Goal: Transaction & Acquisition: Obtain resource

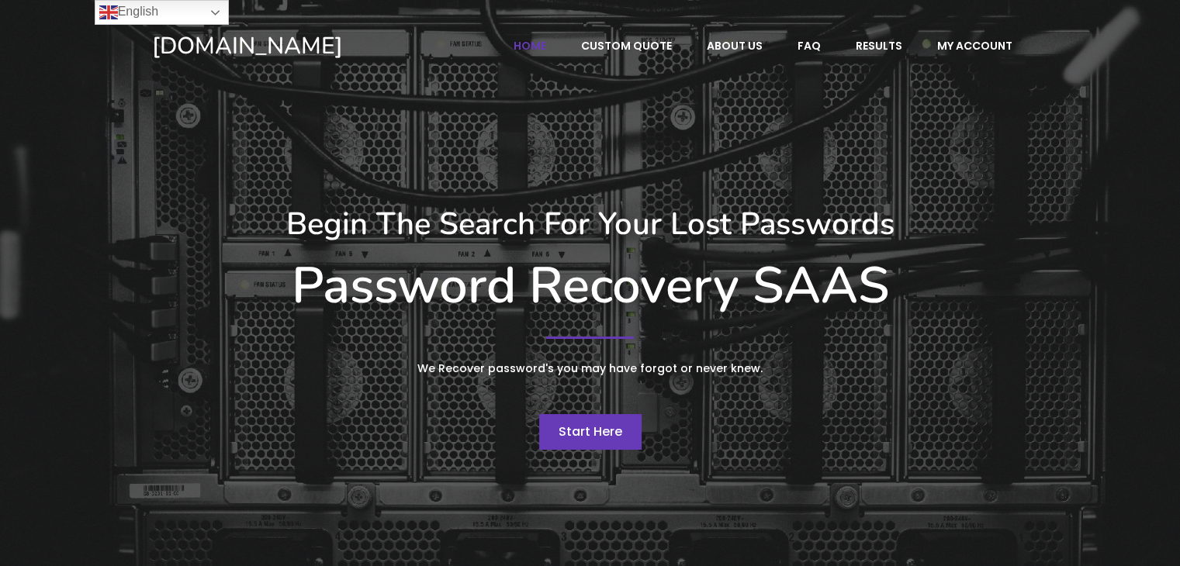
click at [612, 426] on span "Start Here" at bounding box center [591, 432] width 64 height 18
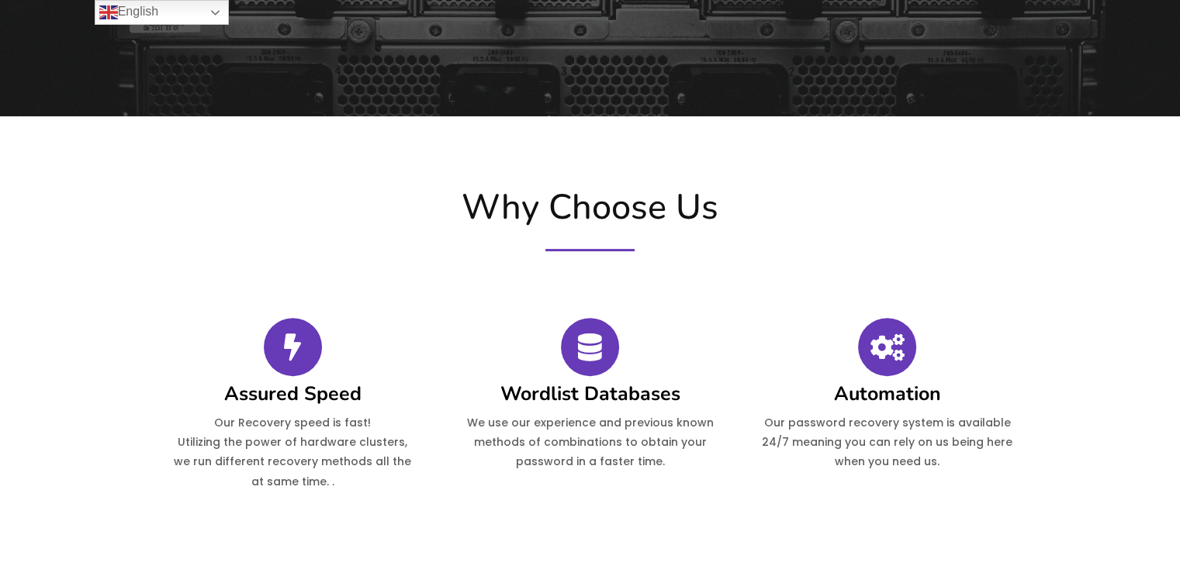
scroll to position [233, 0]
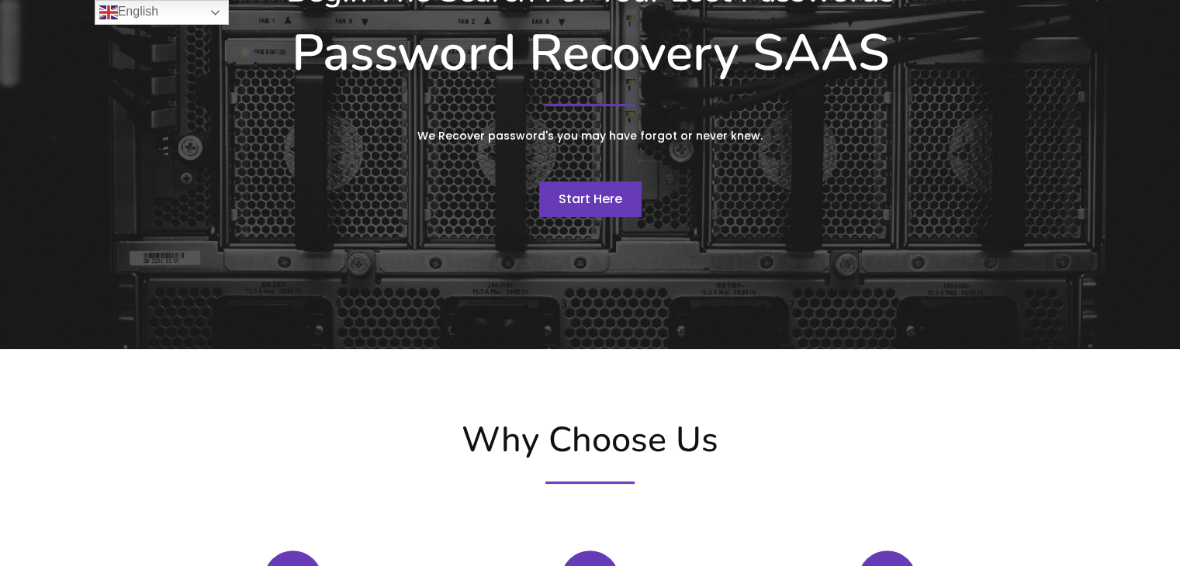
click at [586, 203] on span "Start Here" at bounding box center [591, 199] width 64 height 18
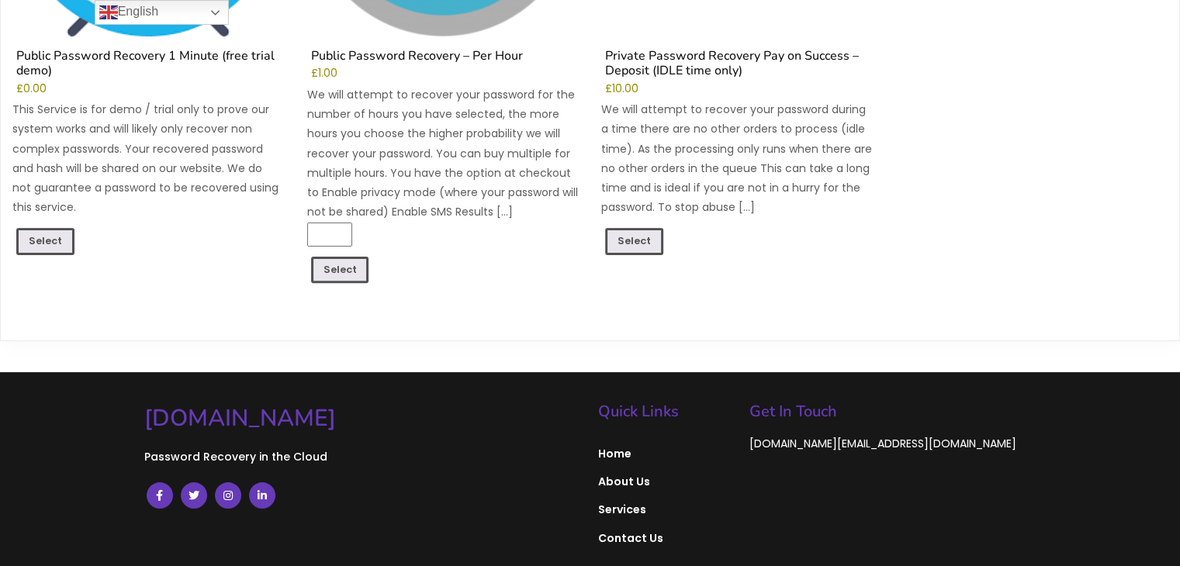
scroll to position [233, 0]
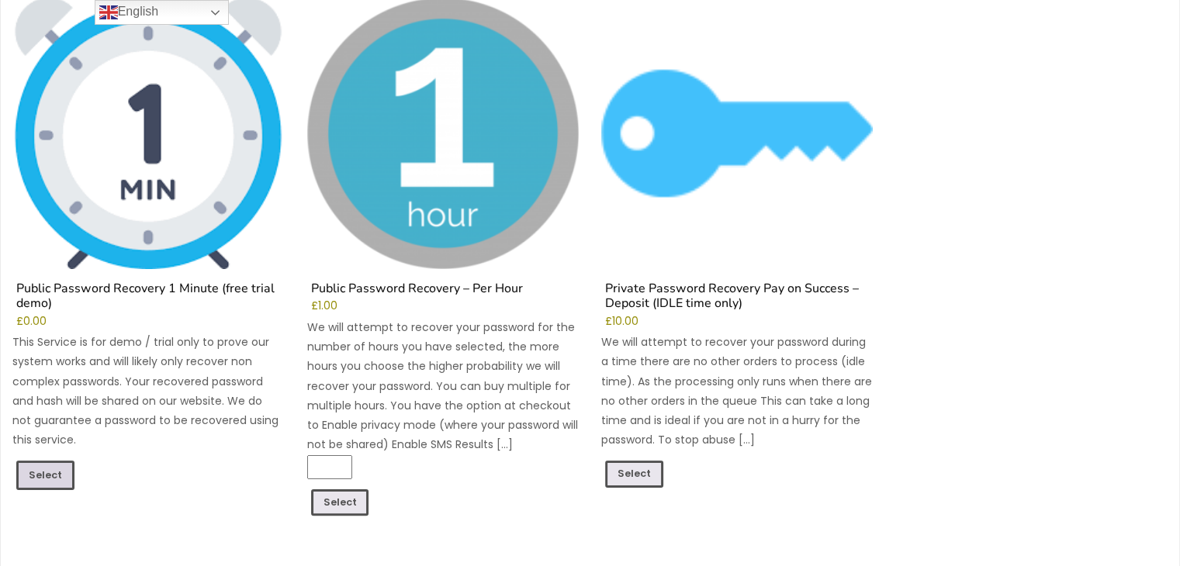
click at [43, 472] on link "Select" at bounding box center [45, 475] width 58 height 29
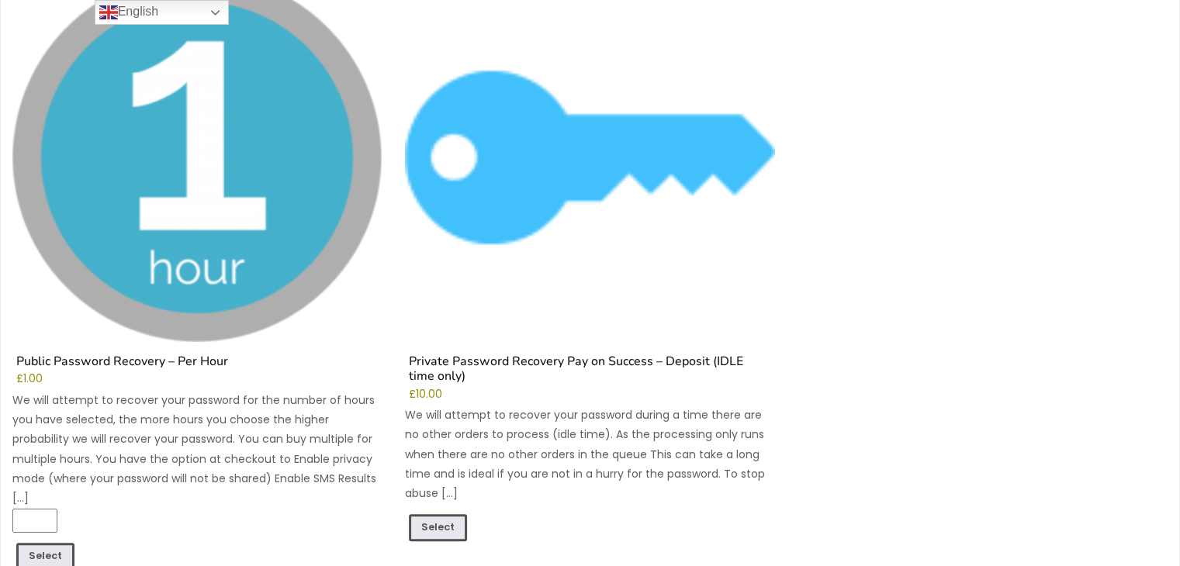
scroll to position [621, 0]
